Goal: Information Seeking & Learning: Understand process/instructions

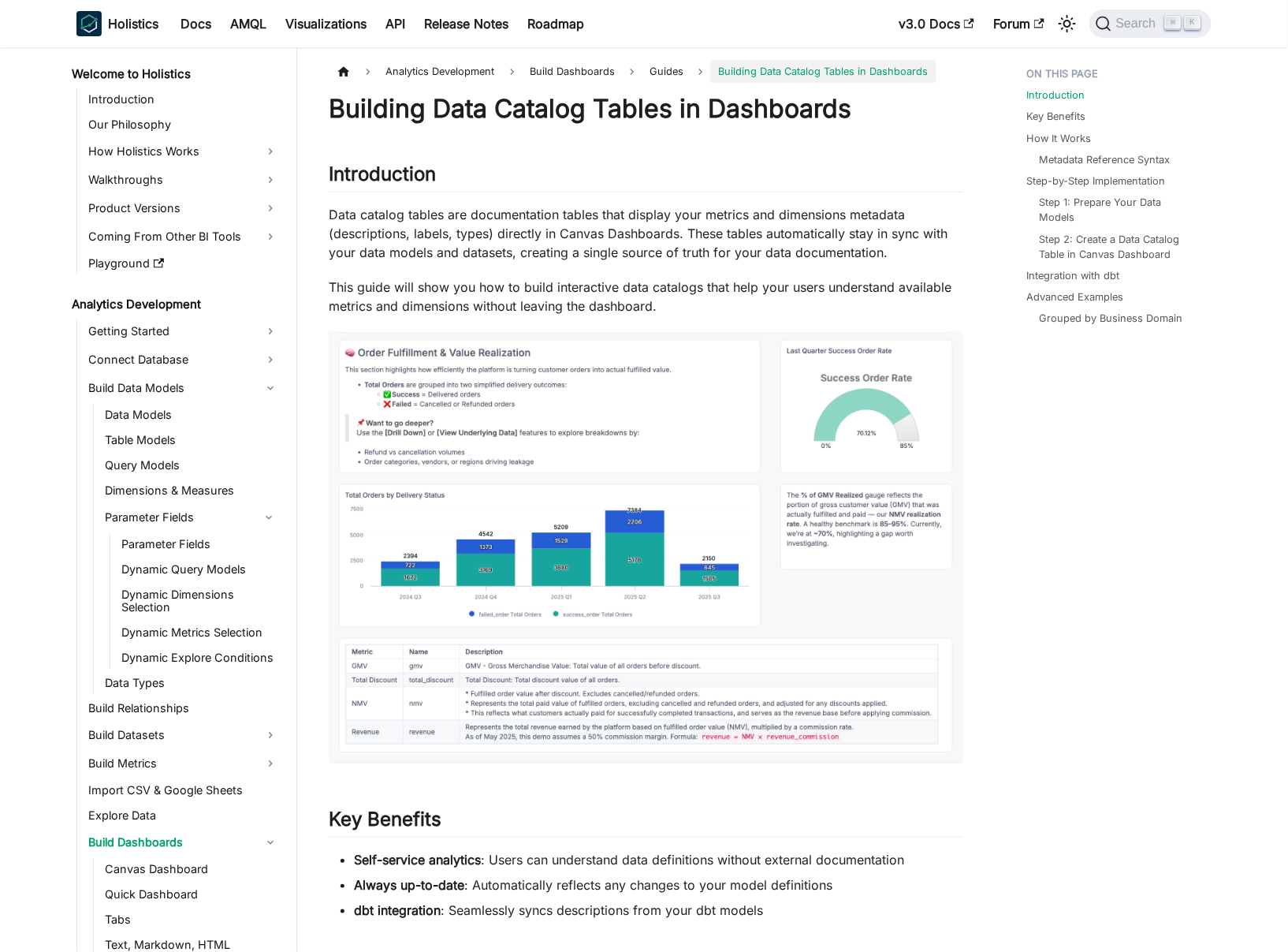
click at [414, 314] on p "This guide will show you how to build interactive data catalogs that help your …" at bounding box center [645, 296] width 634 height 38
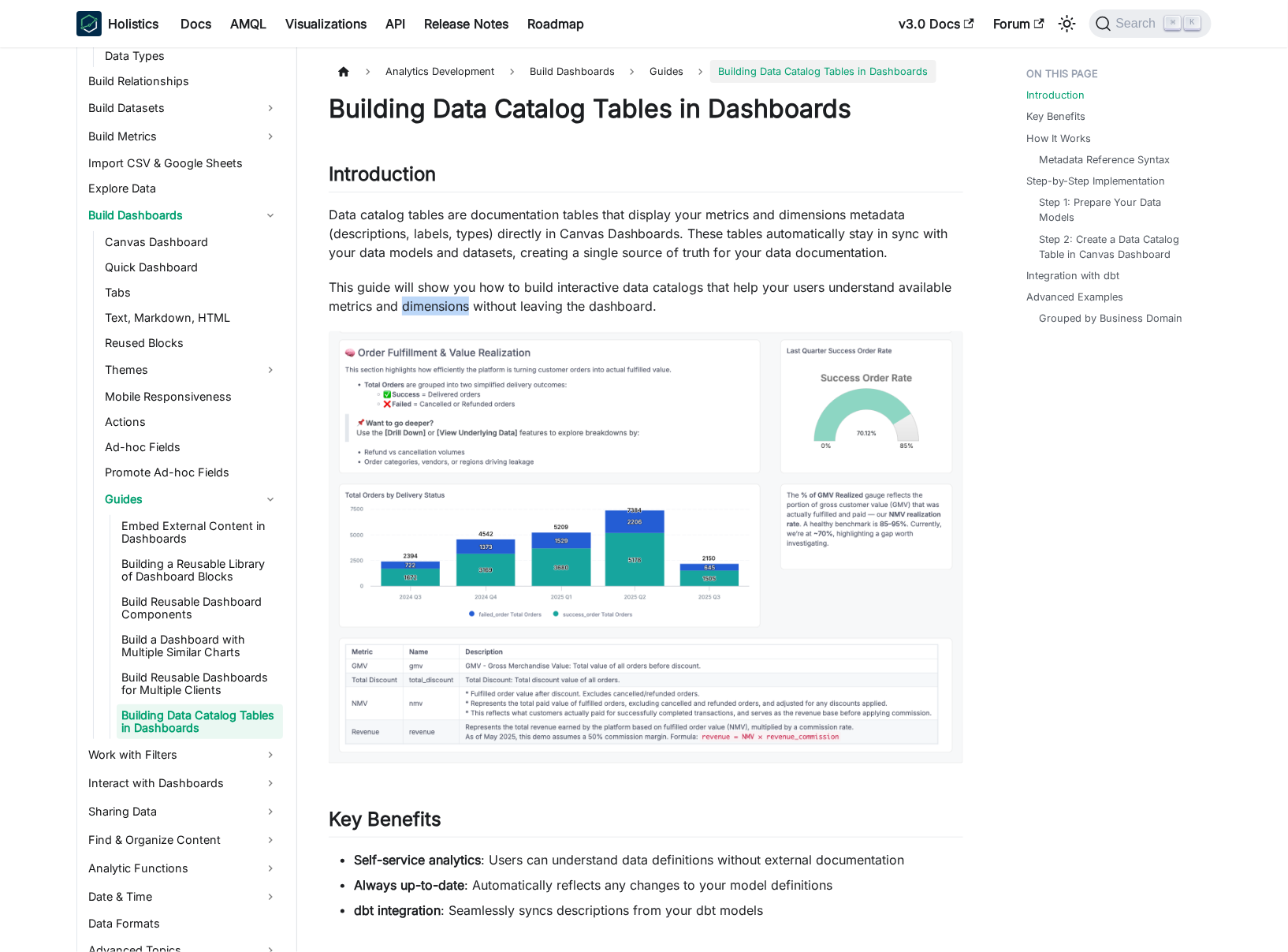
click at [414, 314] on p "This guide will show you how to build interactive data catalogs that help your …" at bounding box center [645, 296] width 634 height 38
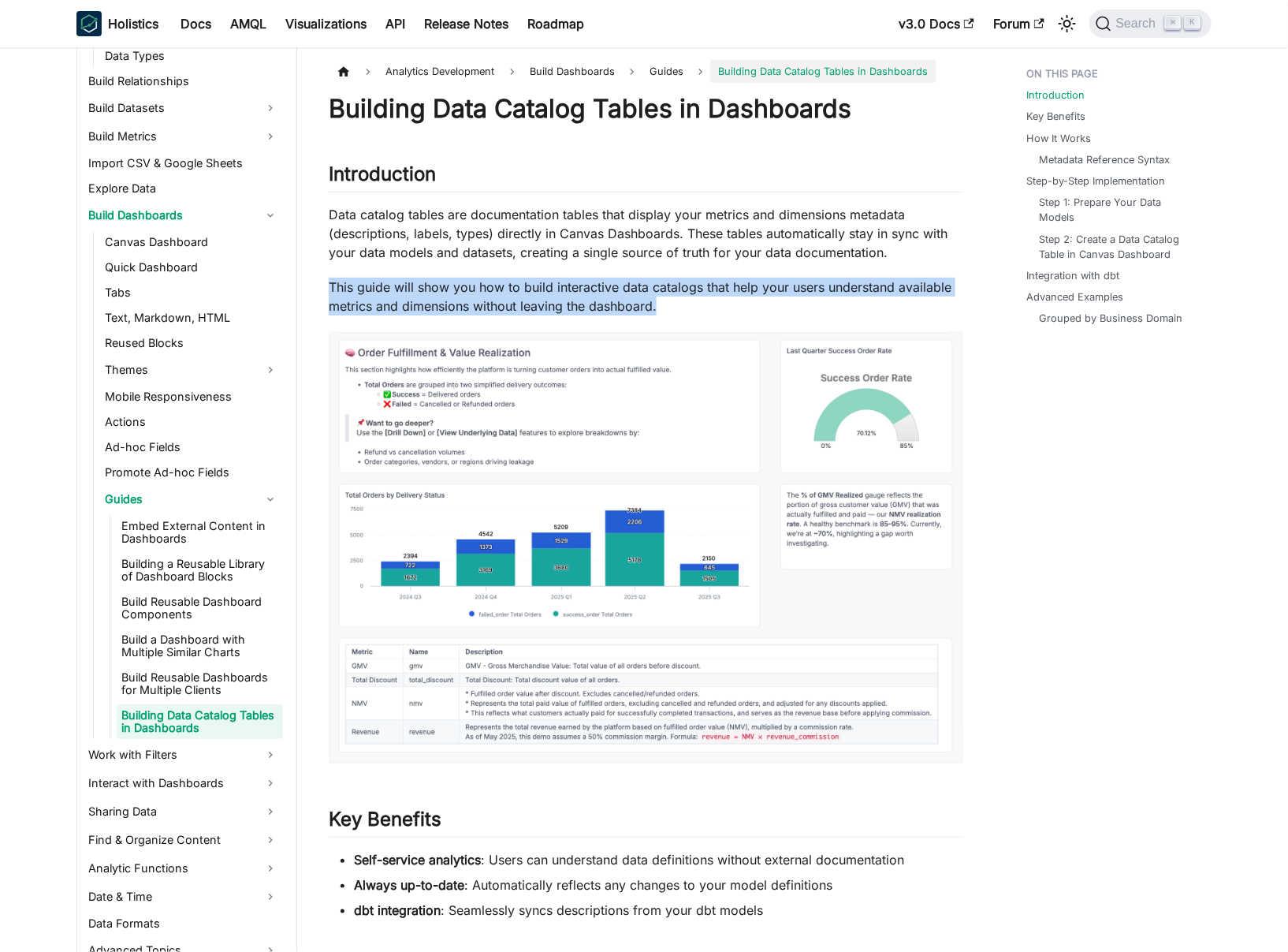
click at [414, 314] on p "This guide will show you how to build interactive data catalogs that help your …" at bounding box center [645, 296] width 634 height 38
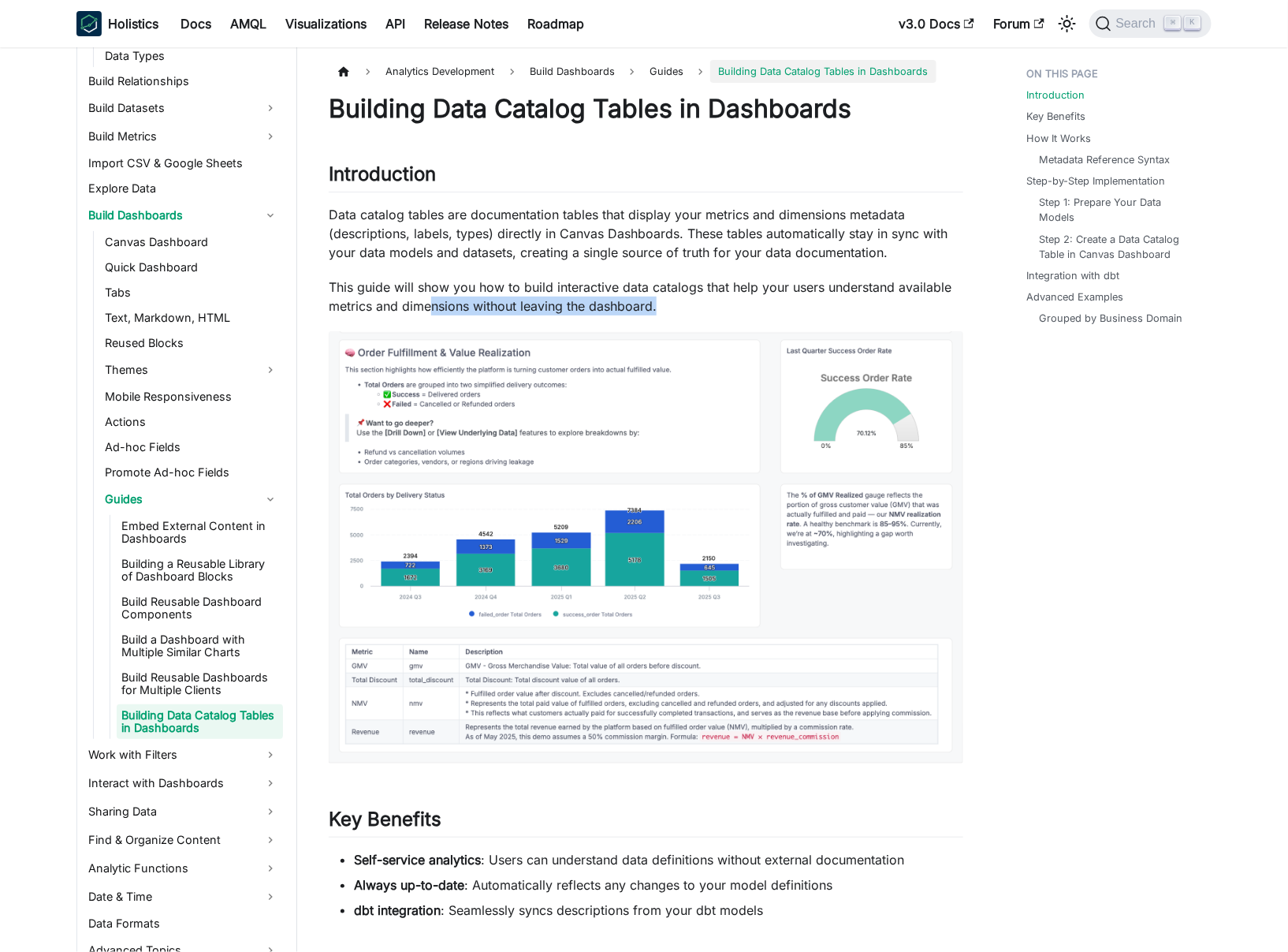
click at [431, 296] on p "This guide will show you how to build interactive data catalogs that help your …" at bounding box center [645, 296] width 634 height 38
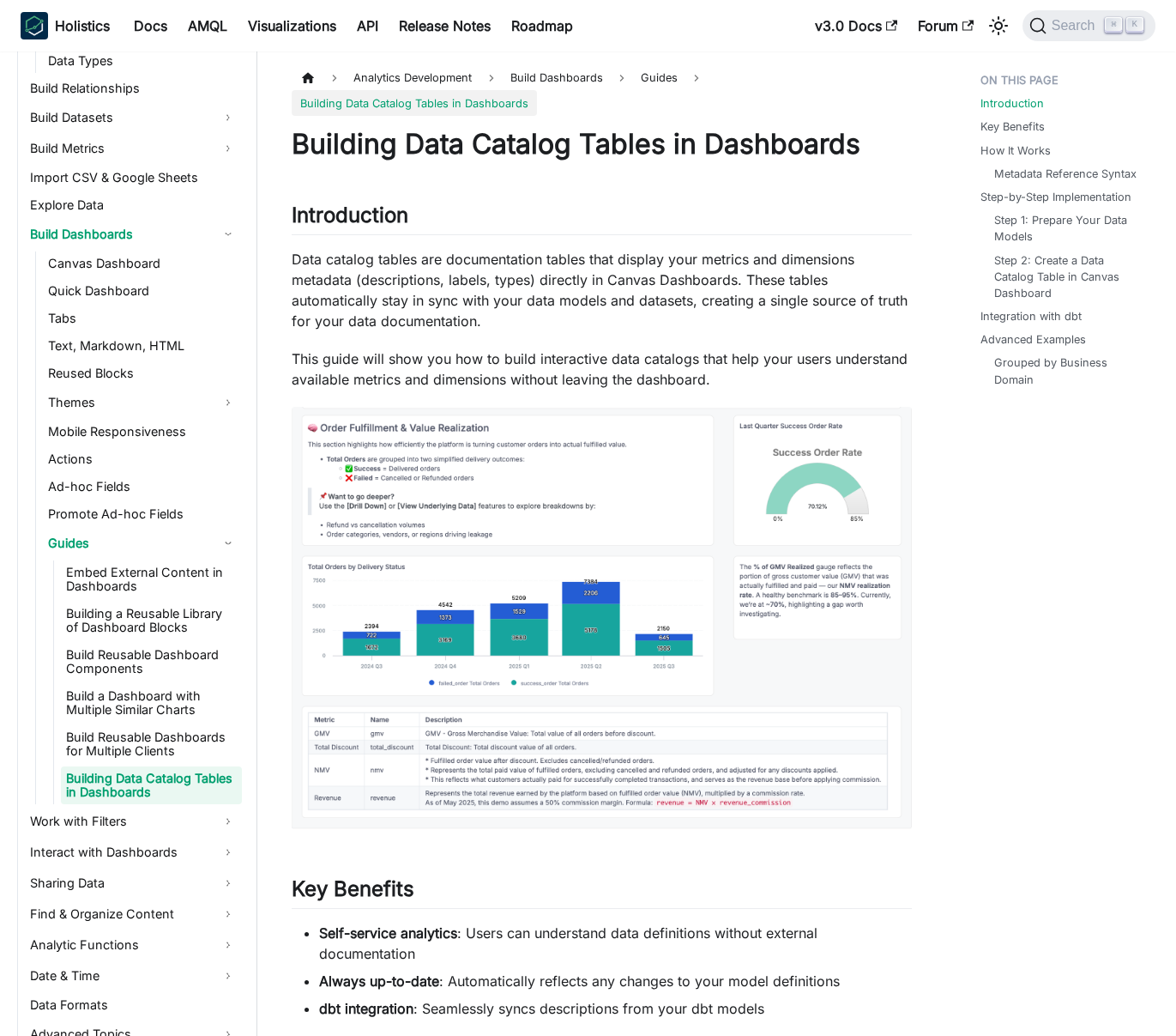
click at [496, 281] on p "Data catalog tables are documentation tables that display your metrics and dime…" at bounding box center [602, 290] width 621 height 82
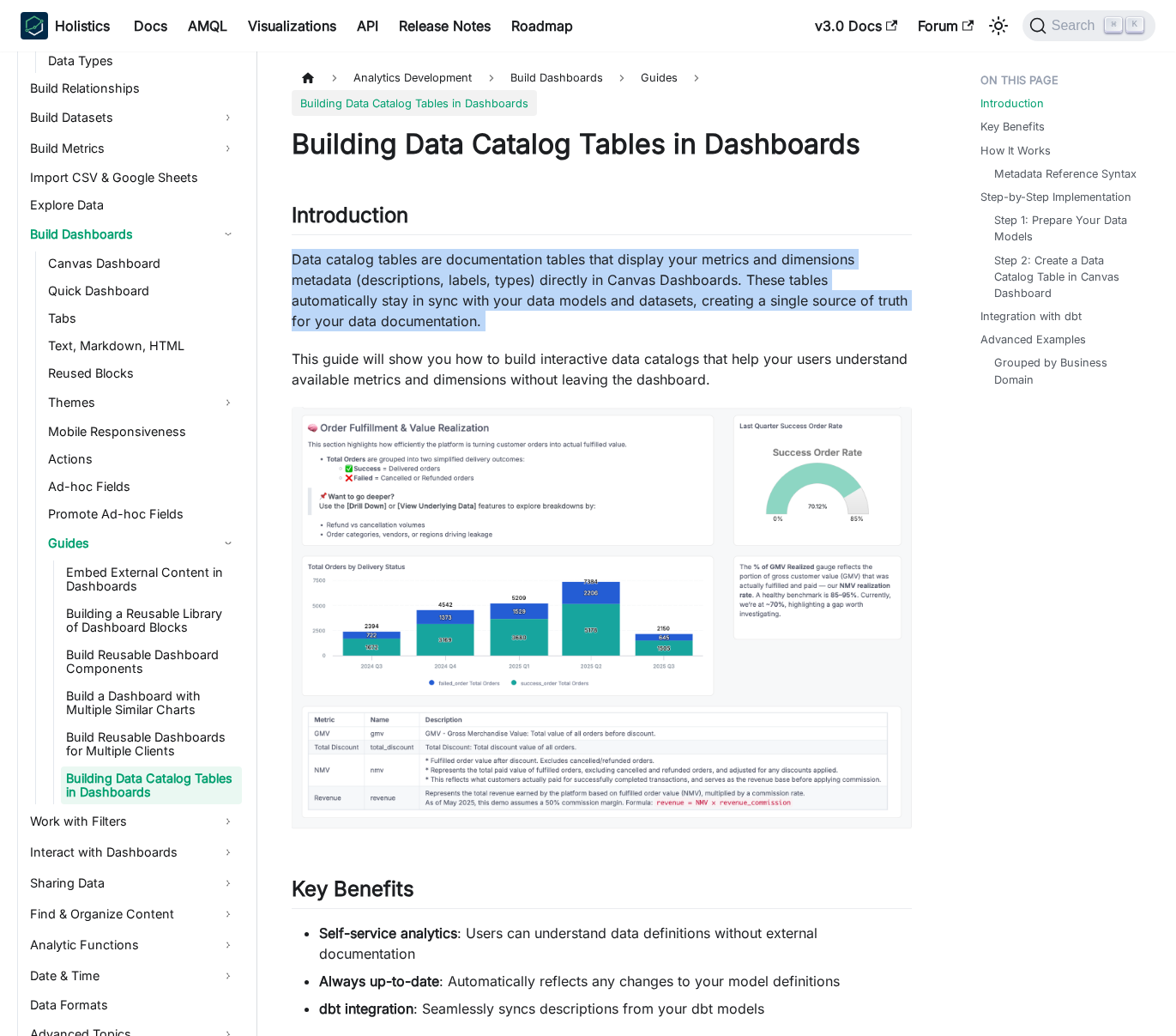
click at [496, 281] on p "Data catalog tables are documentation tables that display your metrics and dime…" at bounding box center [602, 290] width 621 height 82
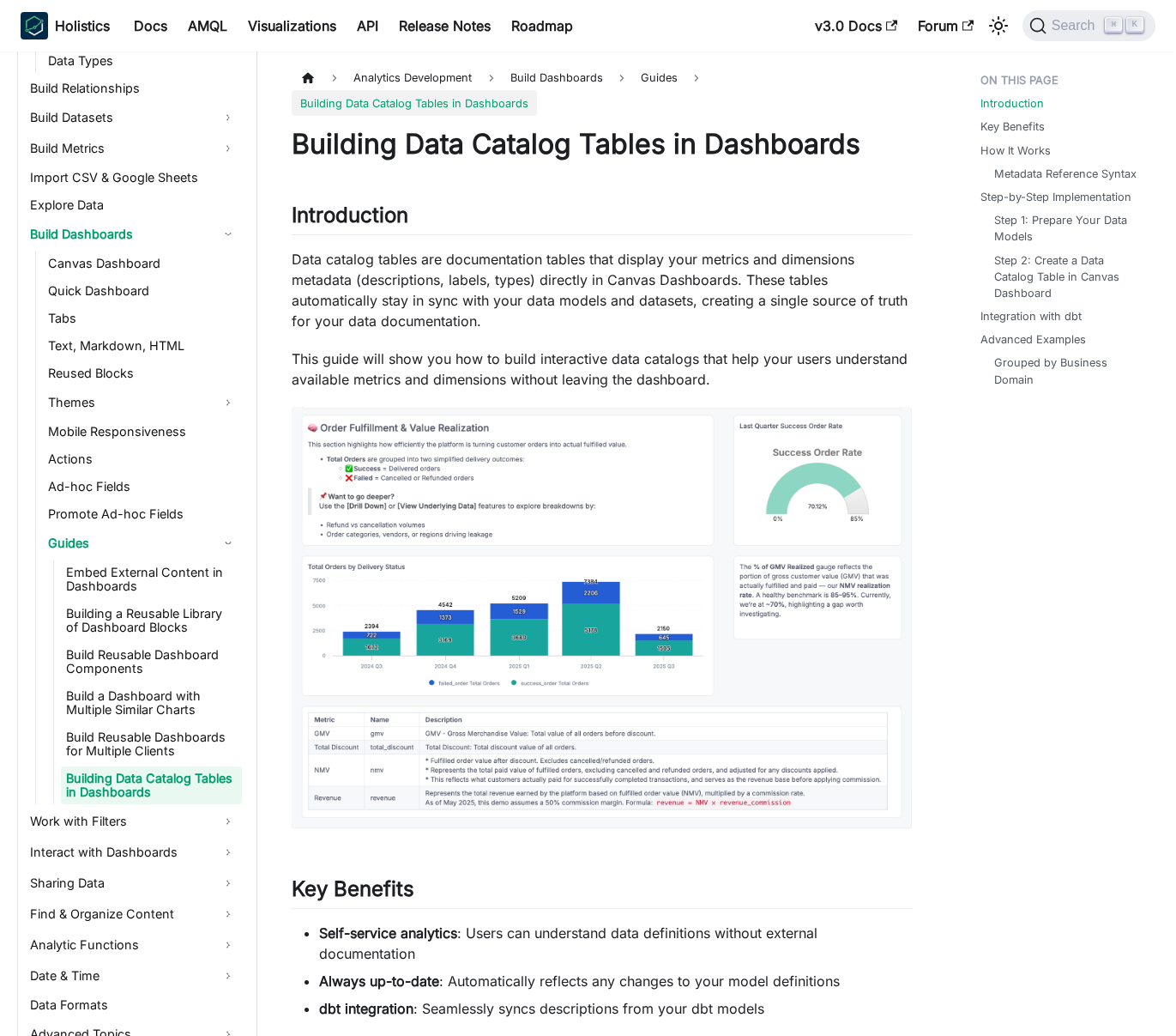
click at [481, 278] on p "Data catalog tables are documentation tables that display your metrics and dime…" at bounding box center [602, 290] width 621 height 82
click at [247, 267] on nav "Welcome to Holistics Introduction Our Philosophy How Holistics Works Walkthroug…" at bounding box center [128, 543] width 258 height 984
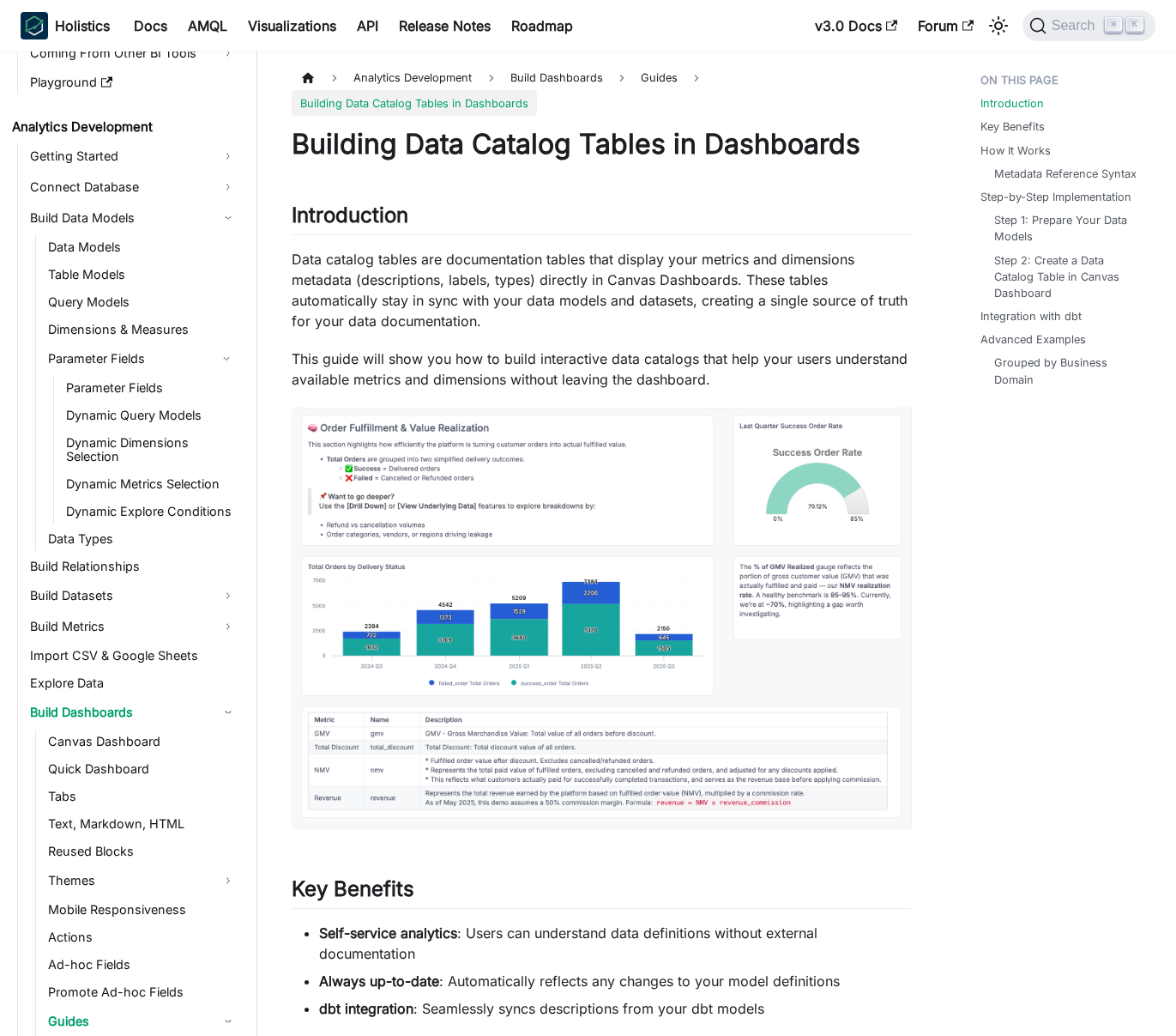
scroll to position [148, 0]
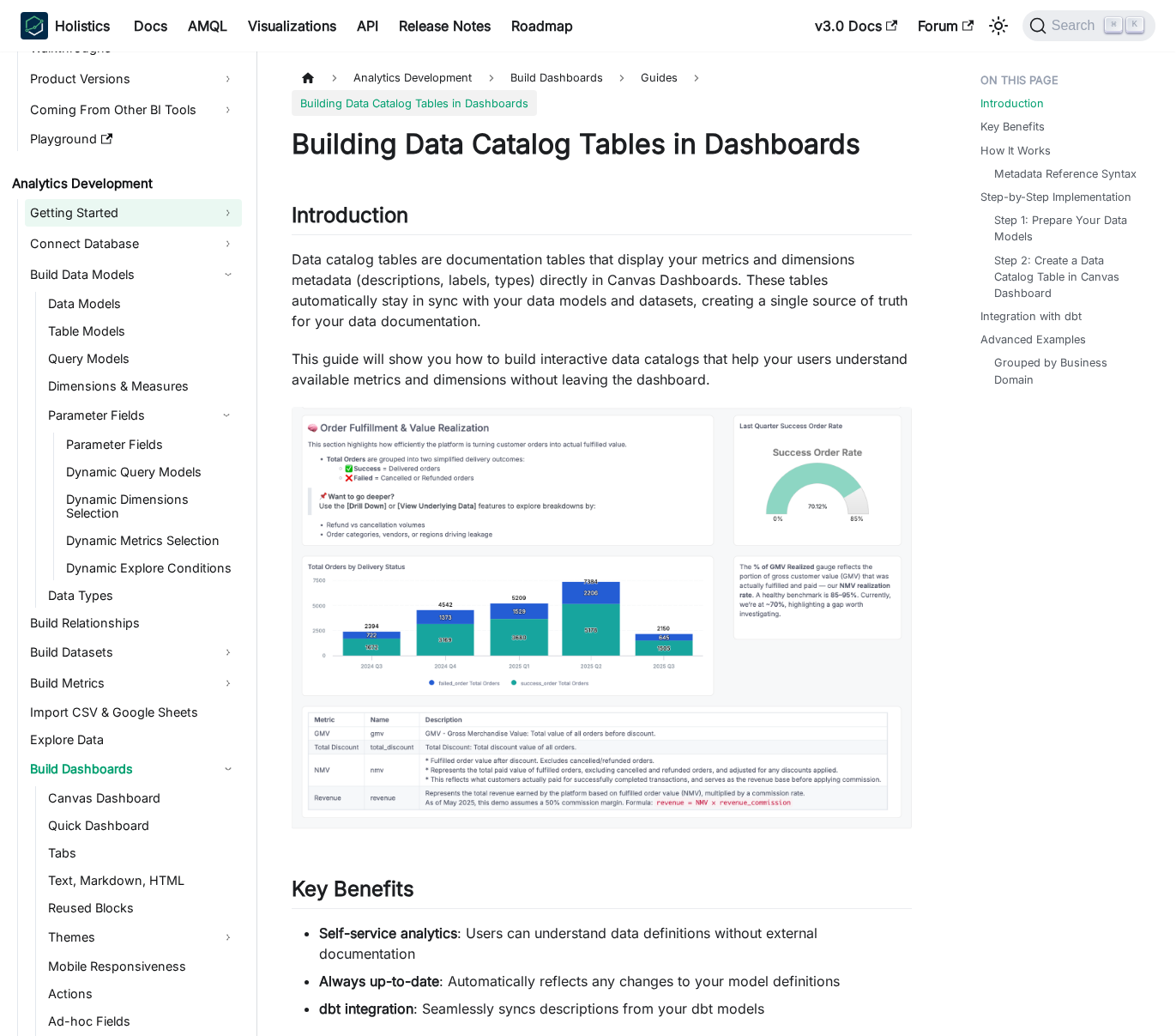
click at [137, 212] on link "Getting Started" at bounding box center [133, 212] width 217 height 27
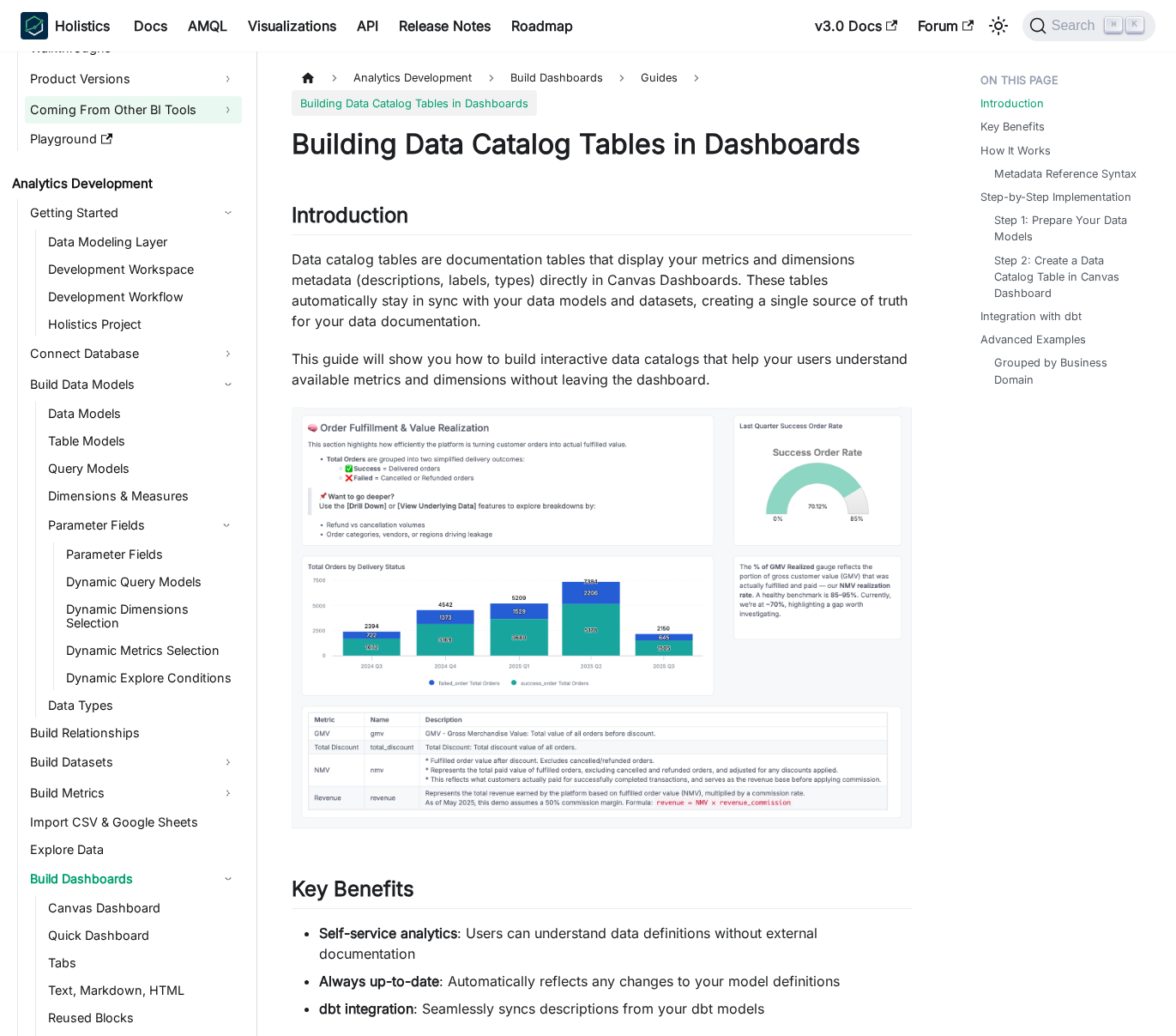
click at [128, 117] on link "Coming From Other BI Tools" at bounding box center [133, 110] width 217 height 27
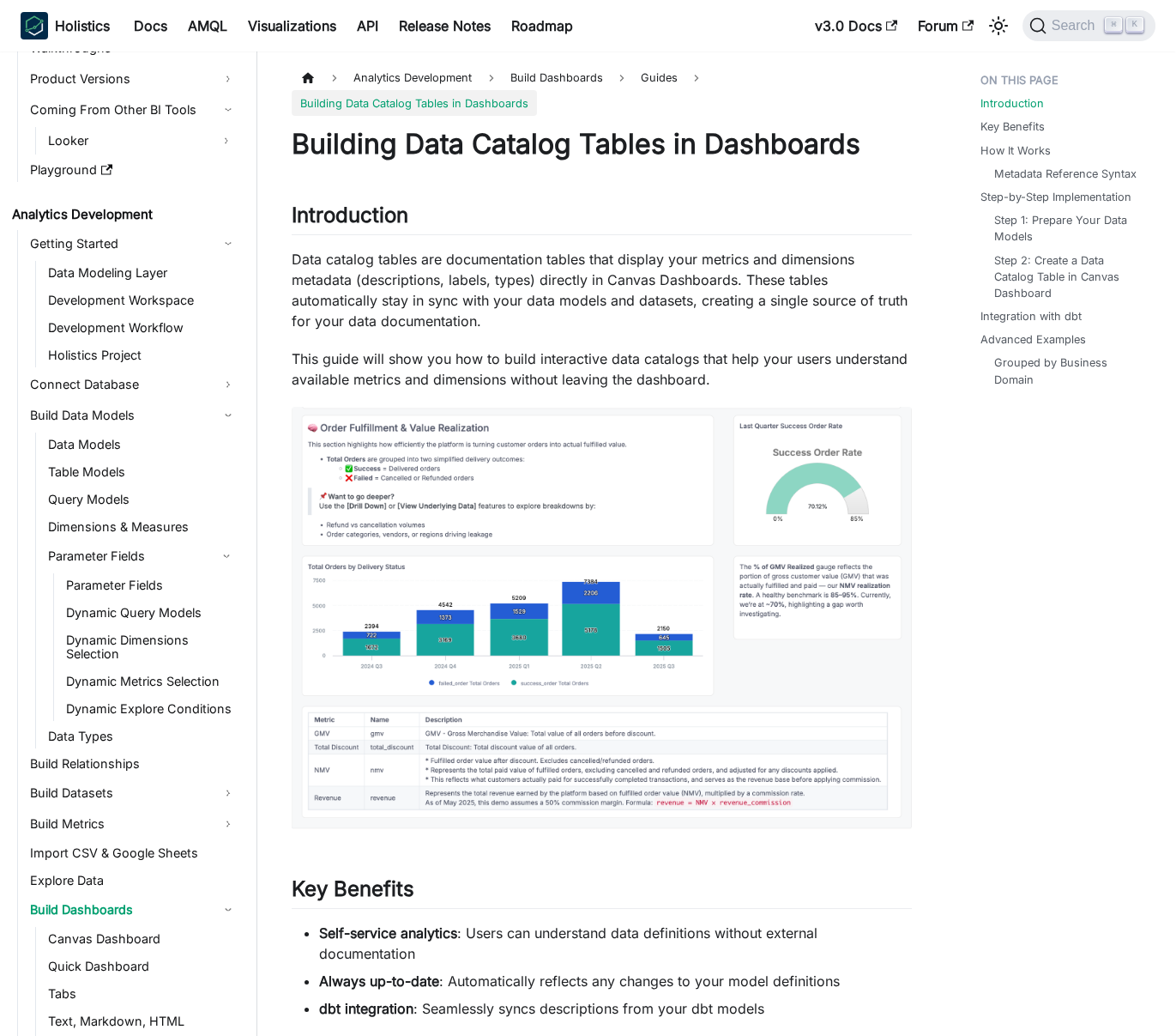
scroll to position [0, 0]
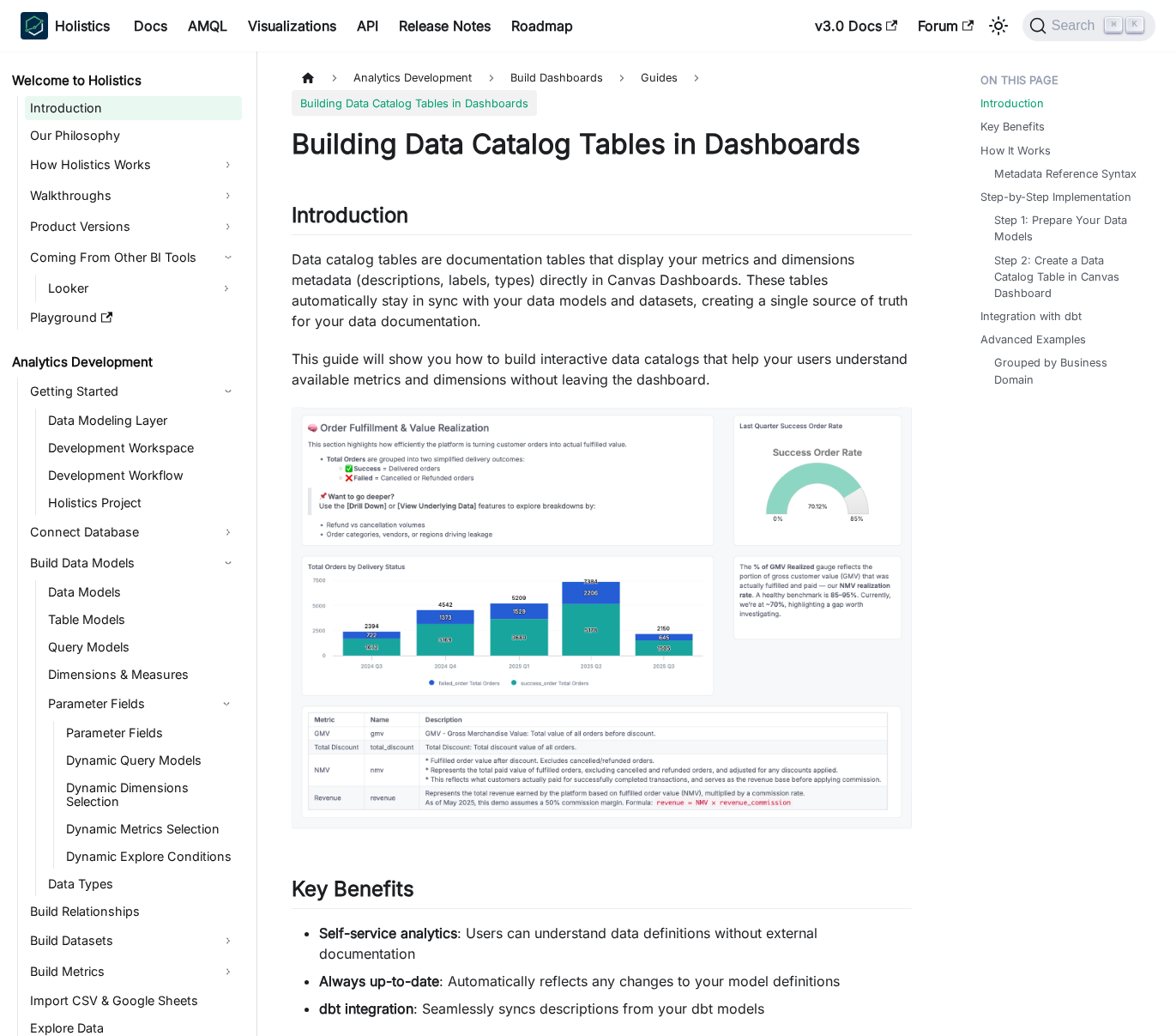
click at [128, 111] on link "Introduction" at bounding box center [133, 108] width 217 height 24
